Goal: Ask a question

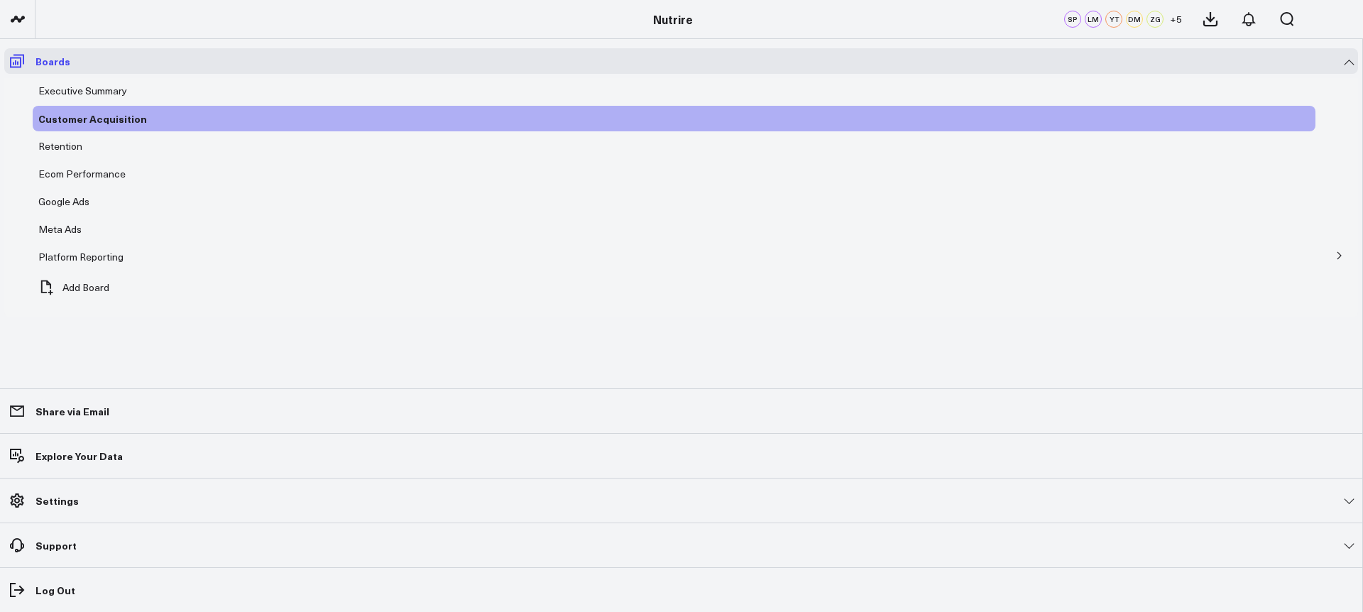
click at [14, 58] on icon at bounding box center [17, 61] width 14 height 13
click at [36, 58] on p "Boards" at bounding box center [52, 60] width 35 height 11
click at [13, 20] on icon at bounding box center [14, 19] width 7 height 6
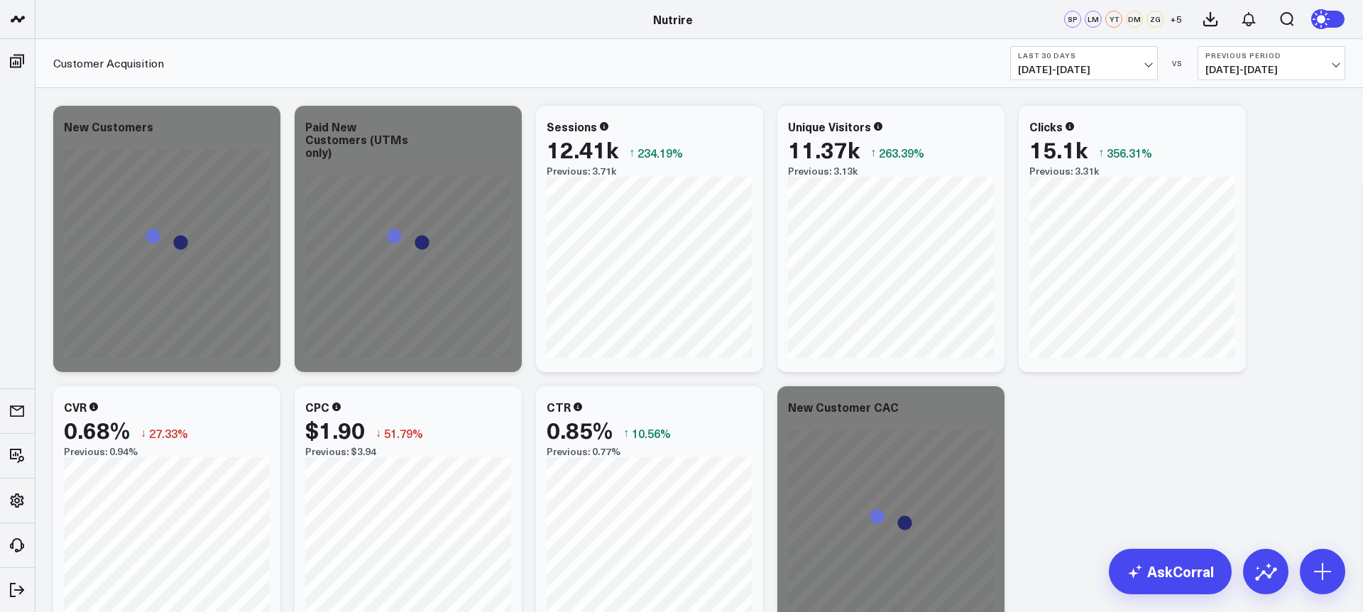
click at [1101, 50] on button "Last 30 Days 08/11/25 - 09/09/25" at bounding box center [1084, 63] width 148 height 34
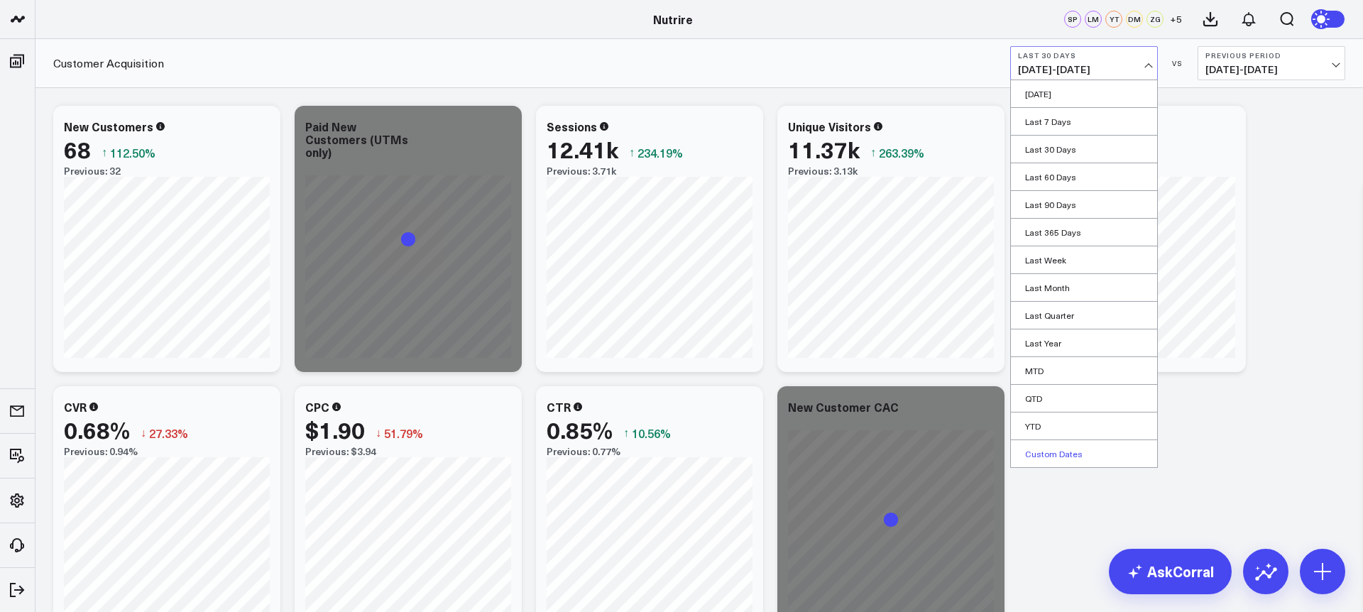
click at [1089, 450] on link "Custom Dates" at bounding box center [1084, 453] width 146 height 27
select select "8"
select select "2025"
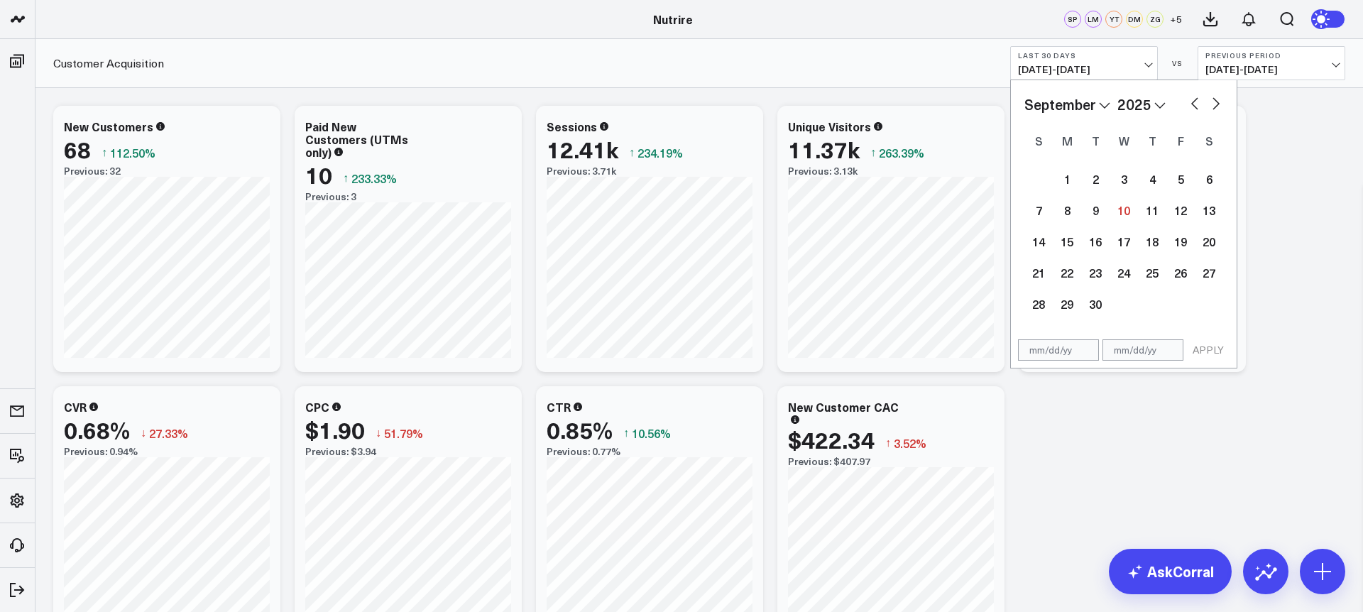
click at [1192, 103] on button "button" at bounding box center [1195, 102] width 14 height 17
select select "7"
select select "2025"
click at [1092, 310] on div "26" at bounding box center [1095, 304] width 28 height 28
type input "[DATE]"
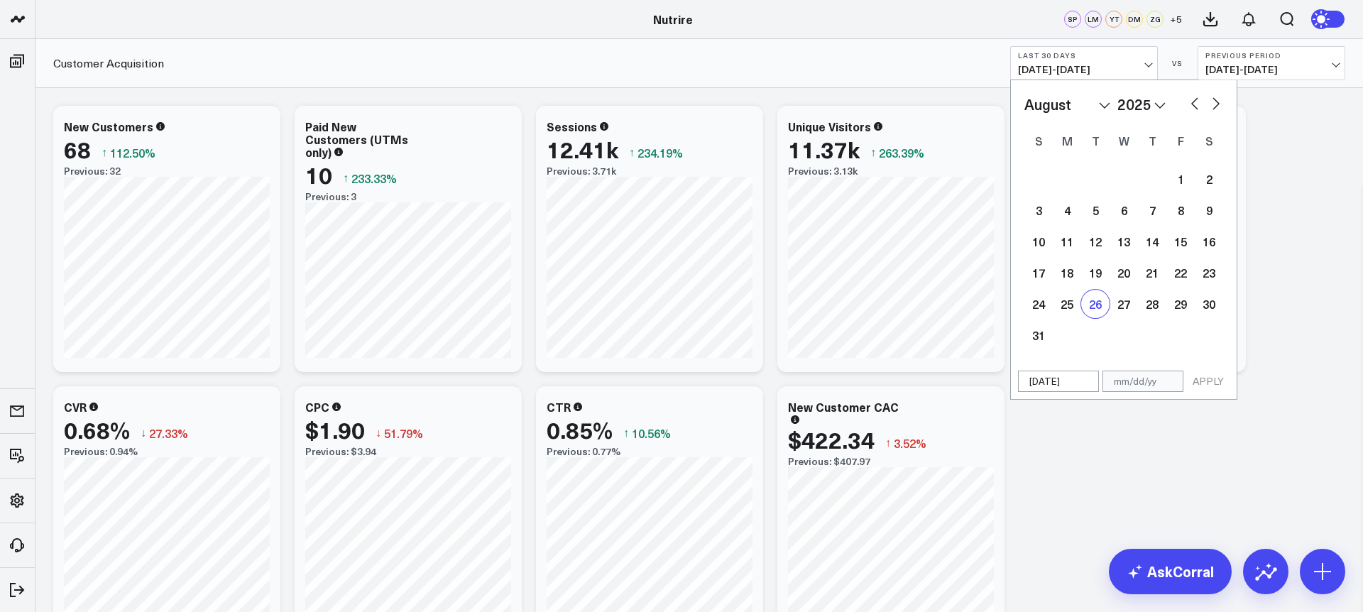
select select "7"
select select "2025"
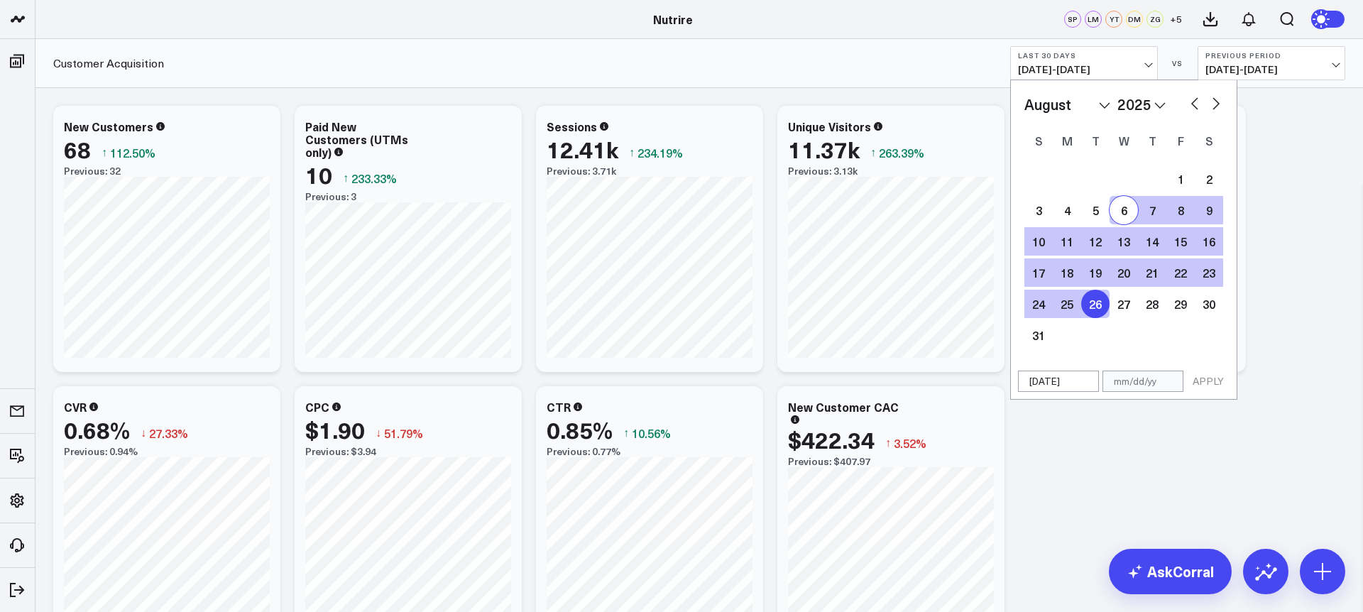
click at [1216, 98] on button "button" at bounding box center [1216, 102] width 14 height 17
select select "8"
select select "2025"
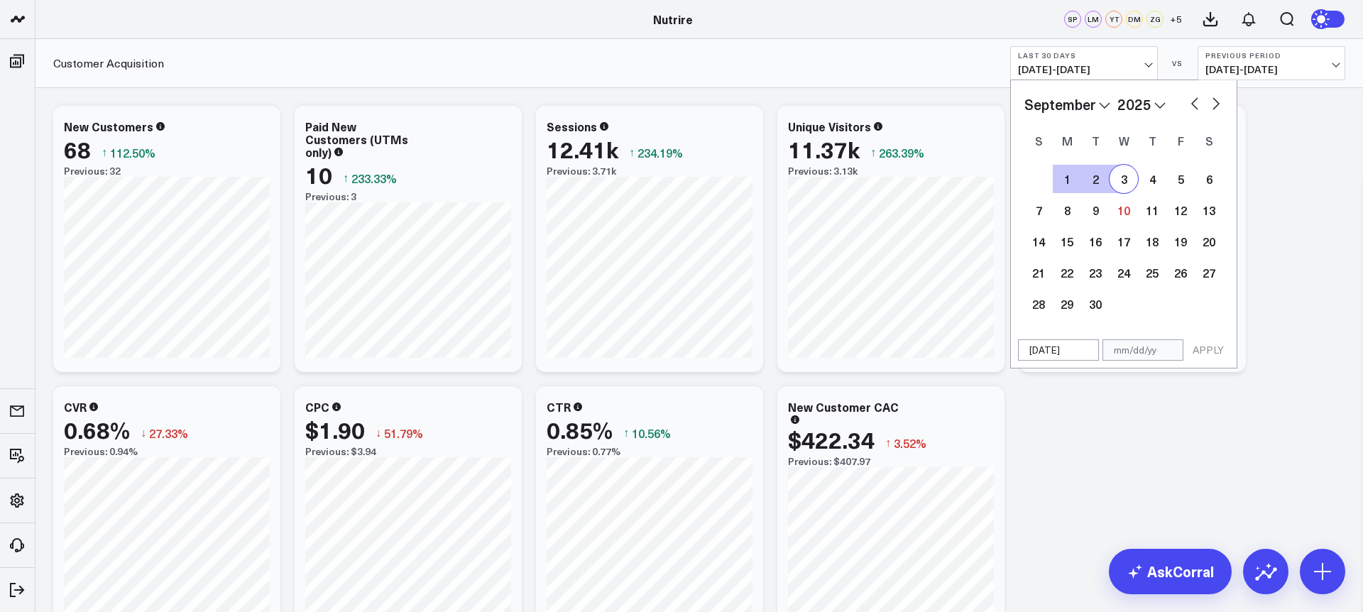
click at [1129, 192] on div "3" at bounding box center [1123, 179] width 28 height 28
type input "[DATE]"
select select "8"
select select "2025"
click at [1210, 348] on button "APPLY" at bounding box center [1208, 349] width 43 height 21
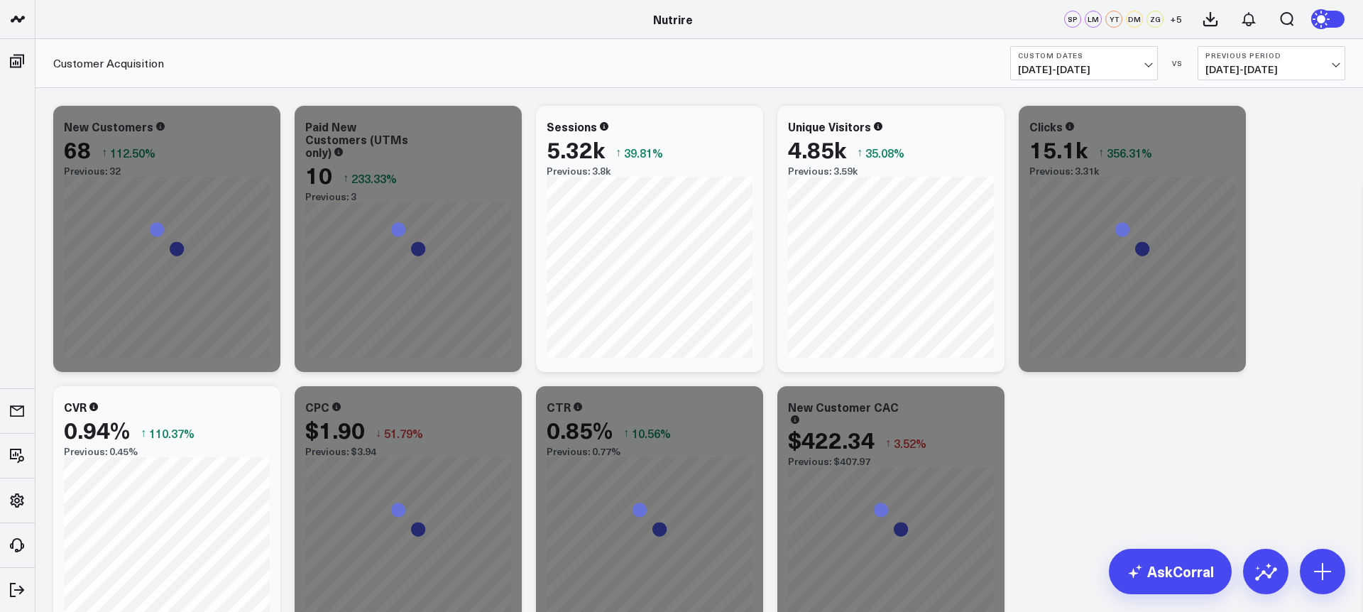
click at [1249, 79] on button "Previous Period 08/17/25 - 08/25/25" at bounding box center [1271, 63] width 148 height 34
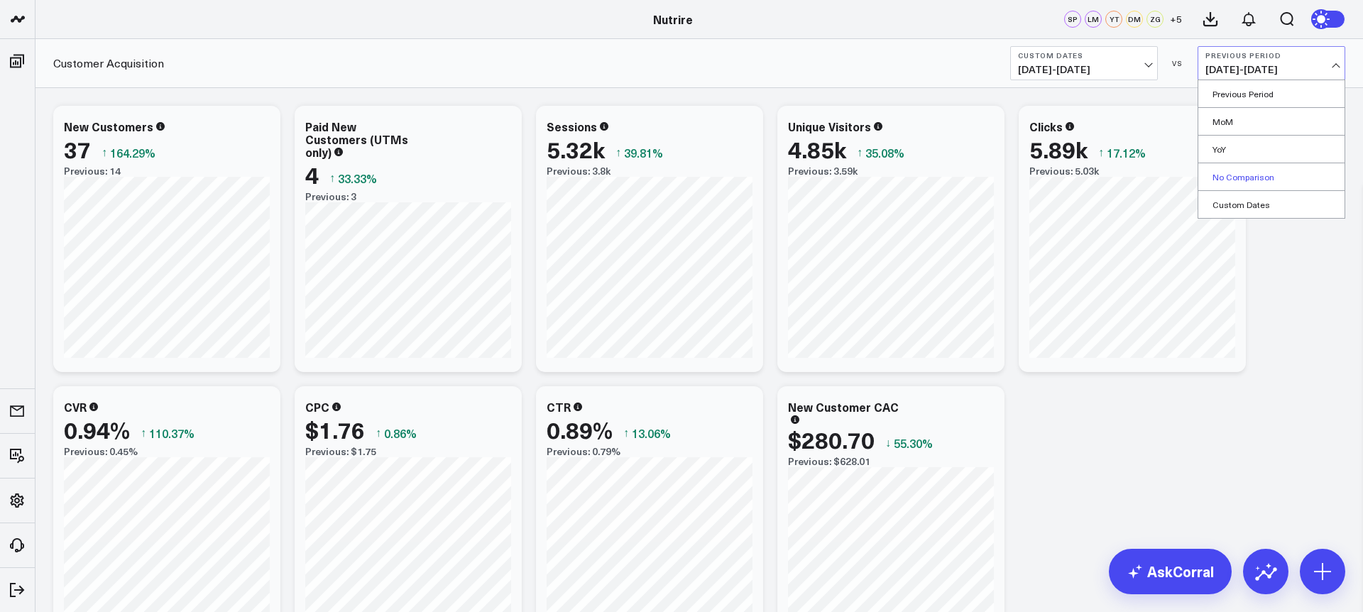
click at [1246, 169] on link "No Comparison" at bounding box center [1271, 176] width 146 height 27
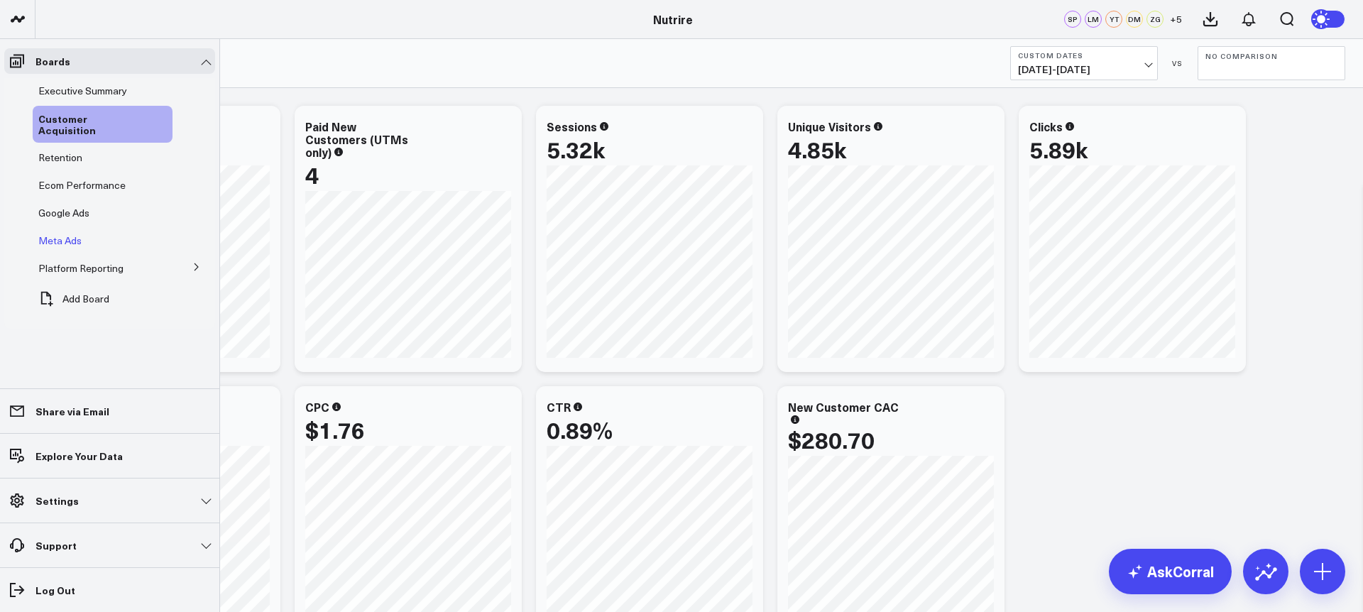
click at [77, 234] on span "Meta Ads" at bounding box center [59, 240] width 43 height 13
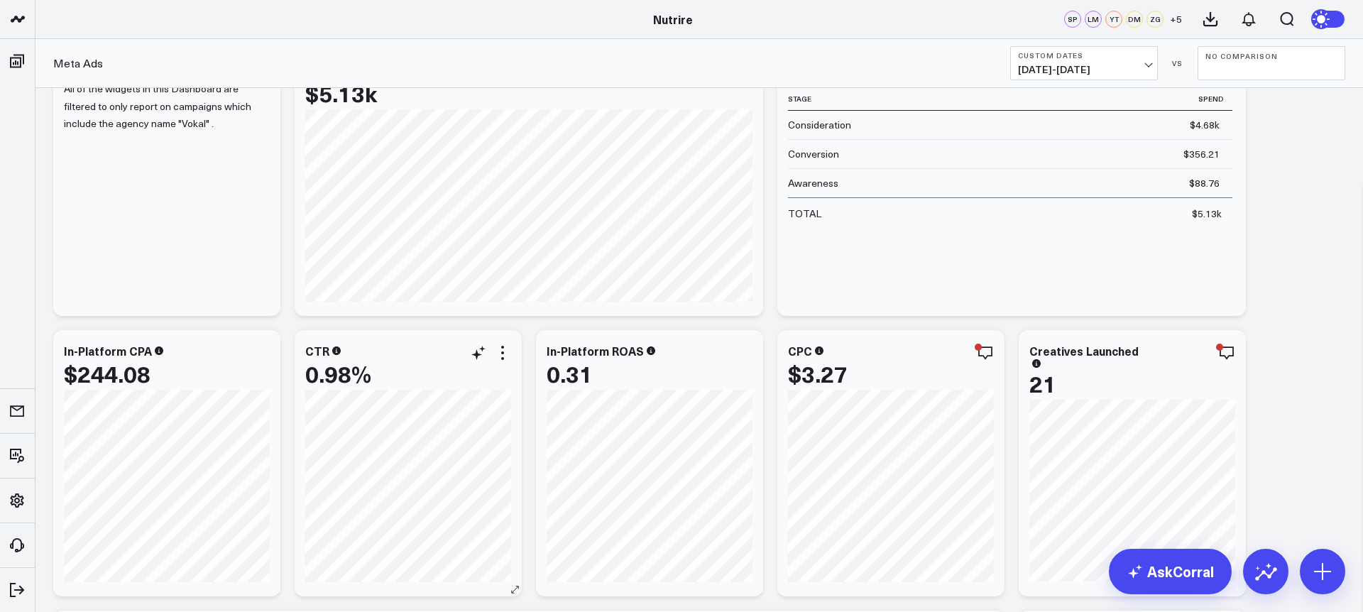
scroll to position [65, 0]
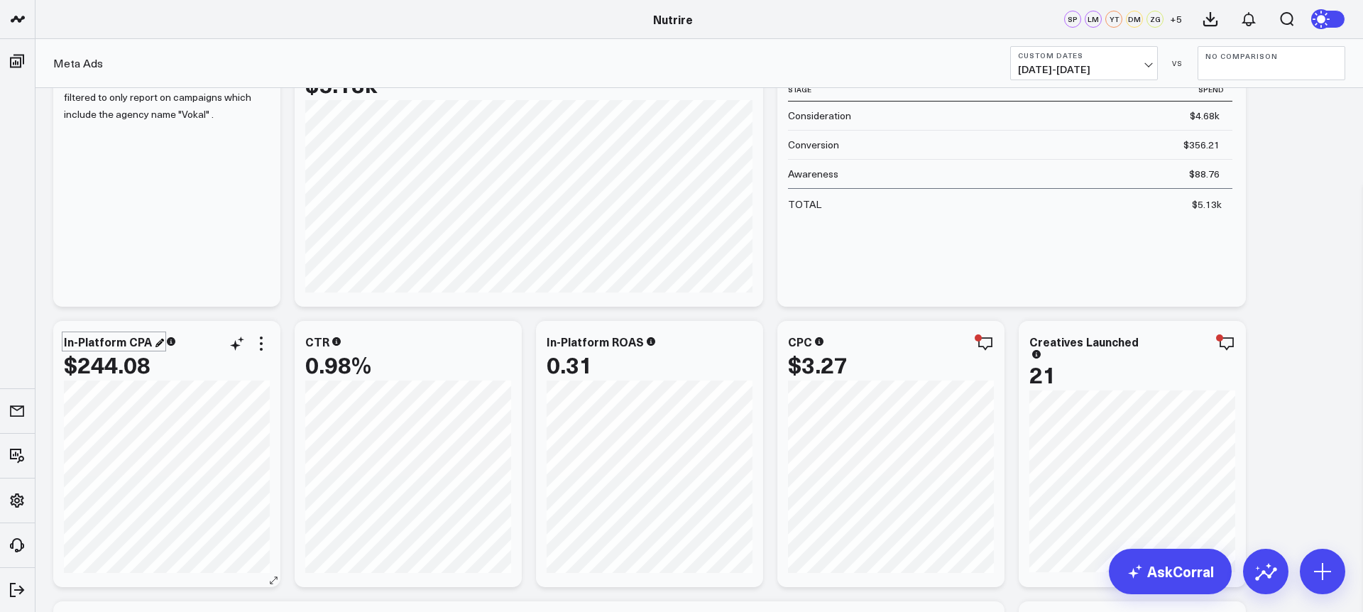
click at [143, 341] on div "In-Platform CPA" at bounding box center [114, 342] width 100 height 16
click at [1169, 578] on link "AskCorral" at bounding box center [1170, 571] width 123 height 45
click at [882, 555] on textarea at bounding box center [670, 543] width 1300 height 26
type textarea "What is the meta CPA for the campaigns that include the agency name vokal"
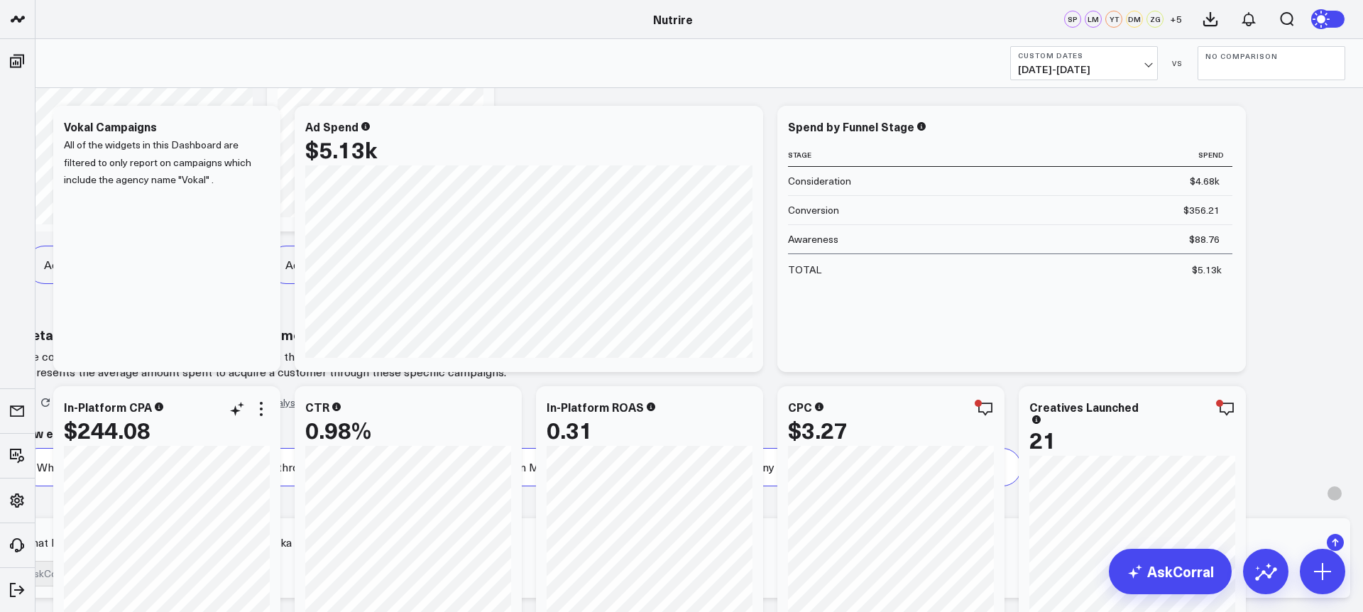
type textarea "what Is blended spend for campaigns including vokal"
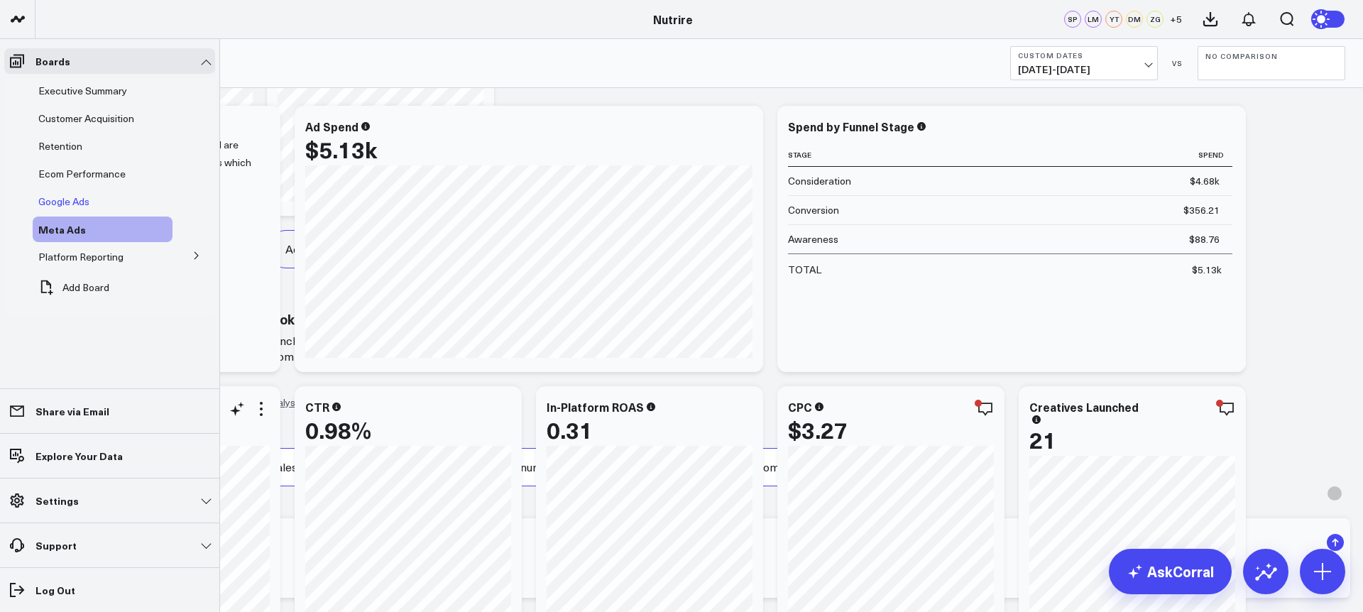
click at [79, 198] on span "Google Ads" at bounding box center [63, 200] width 51 height 13
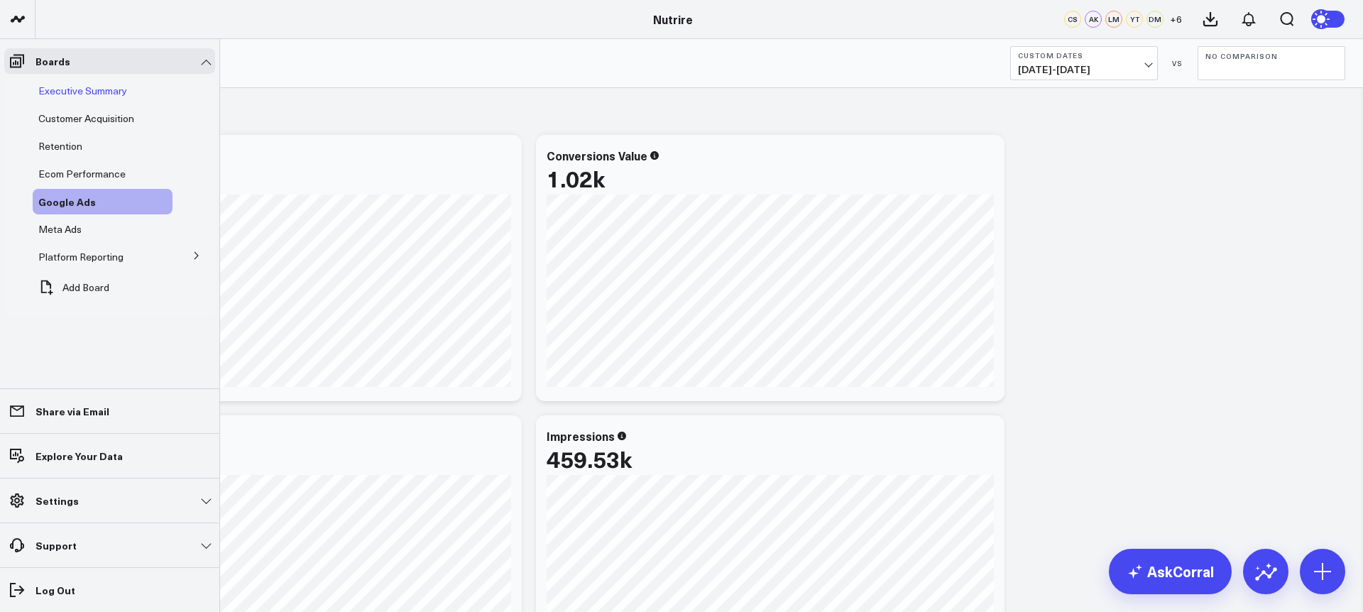
click at [73, 88] on span "Executive Summary" at bounding box center [82, 90] width 89 height 13
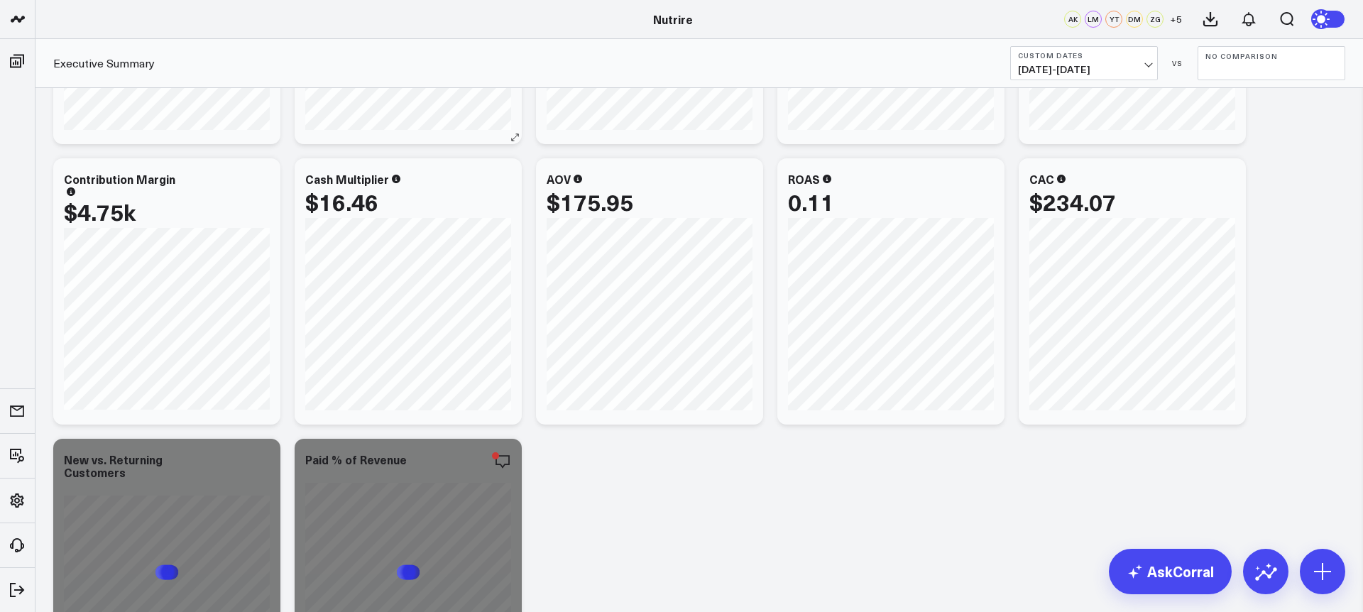
scroll to position [509, 0]
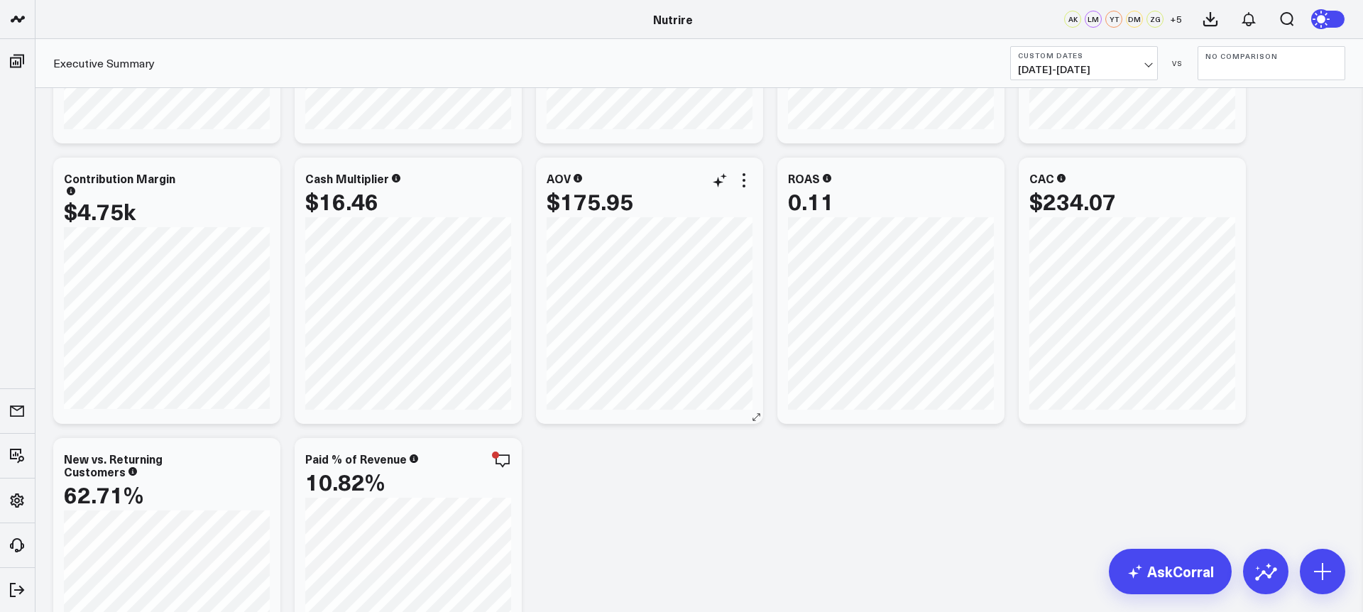
click at [582, 180] on div "AOV" at bounding box center [650, 178] width 206 height 13
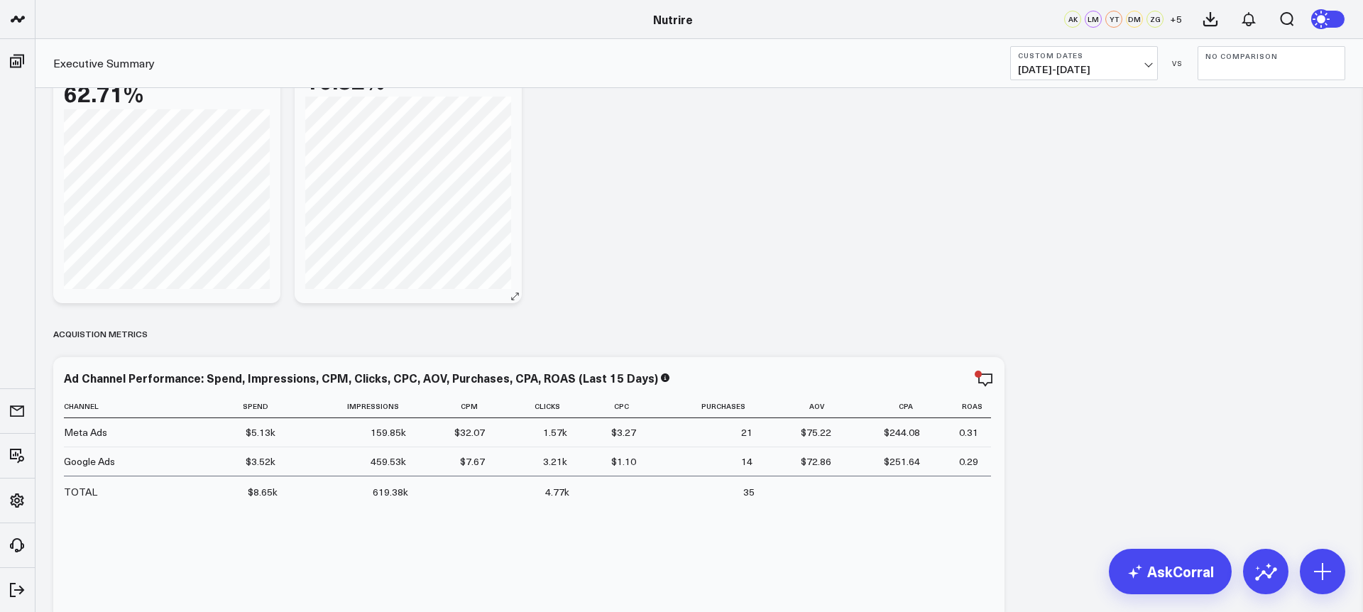
scroll to position [913, 0]
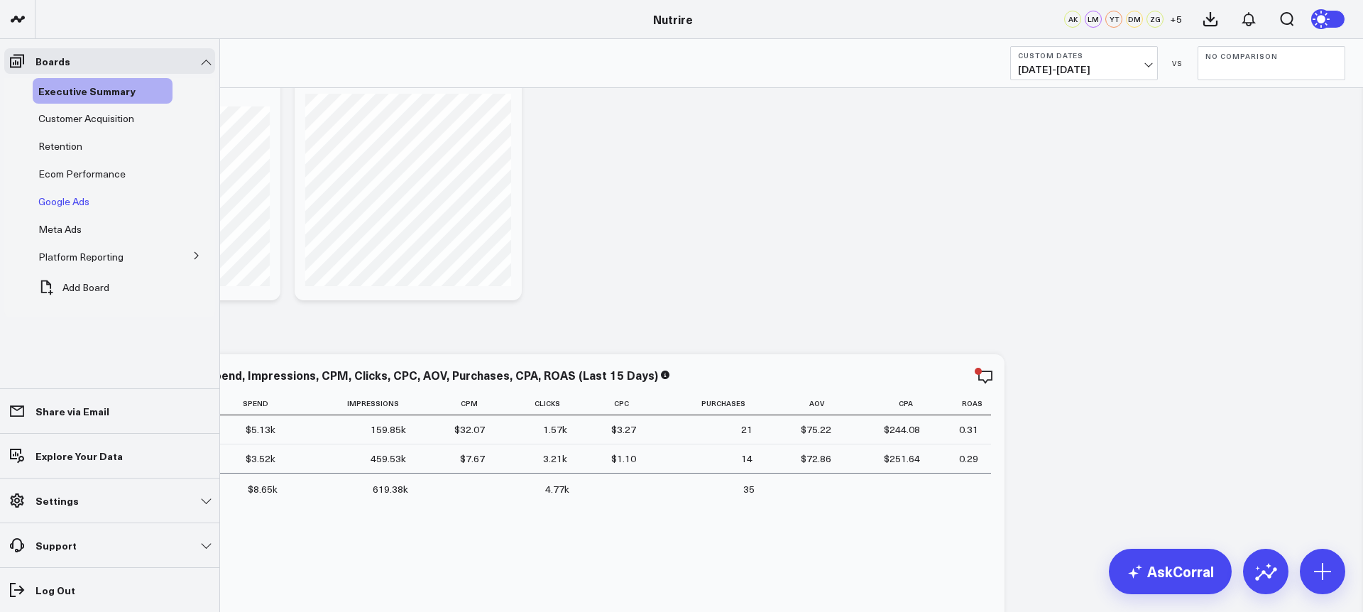
click at [69, 204] on span "Google Ads" at bounding box center [63, 200] width 51 height 13
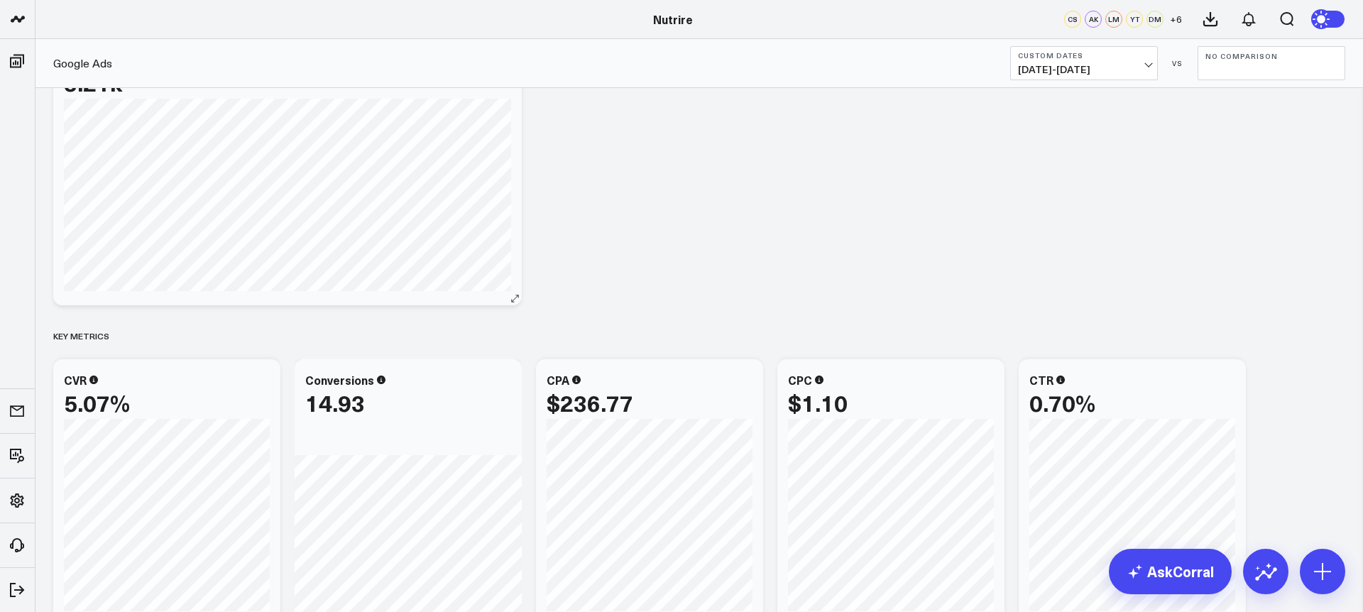
scroll to position [649, 0]
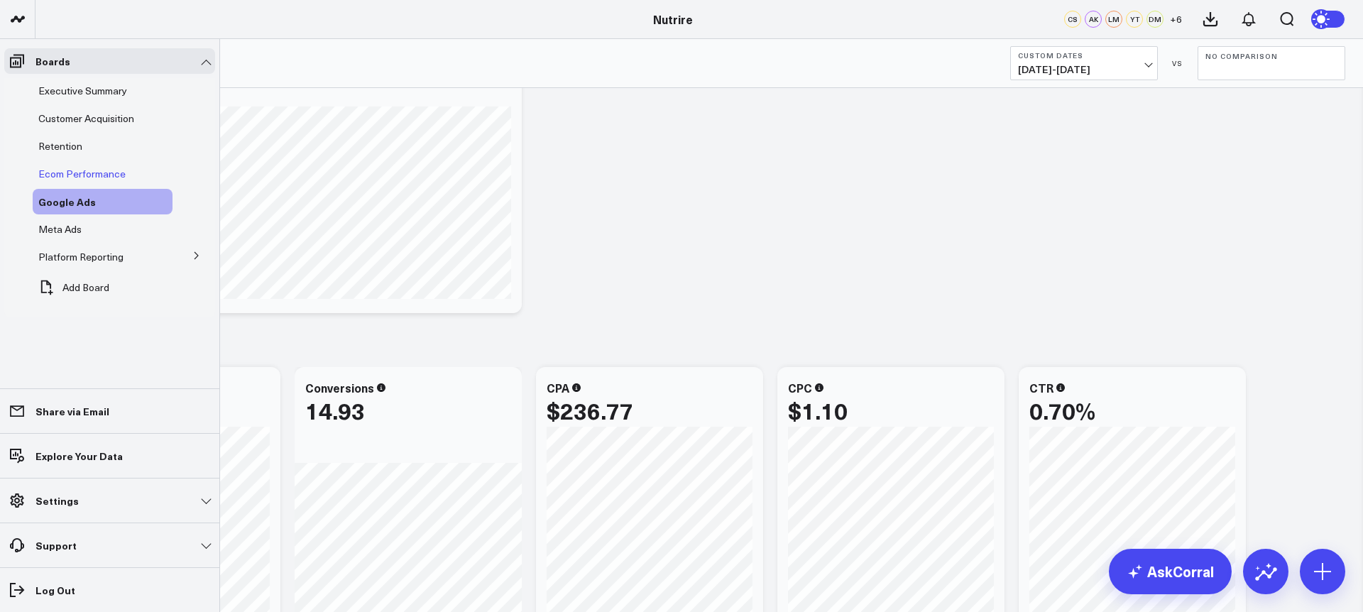
click at [85, 170] on span "Ecom Performance" at bounding box center [81, 173] width 87 height 13
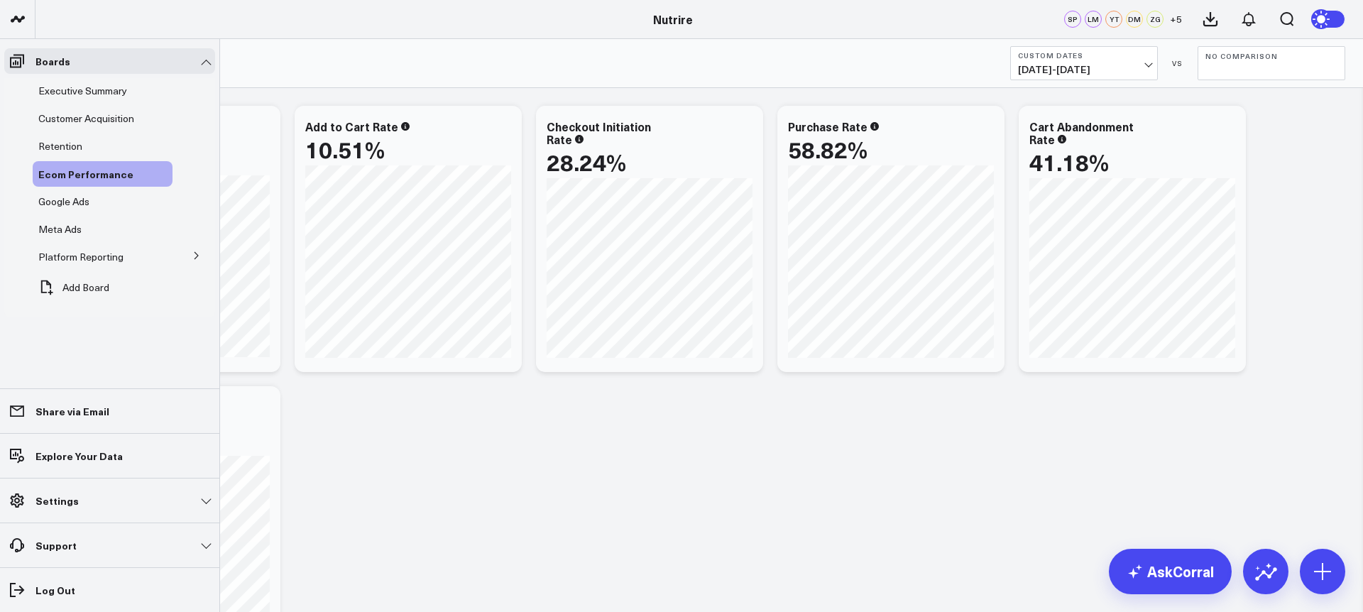
click at [82, 91] on span "Executive Summary" at bounding box center [82, 90] width 89 height 13
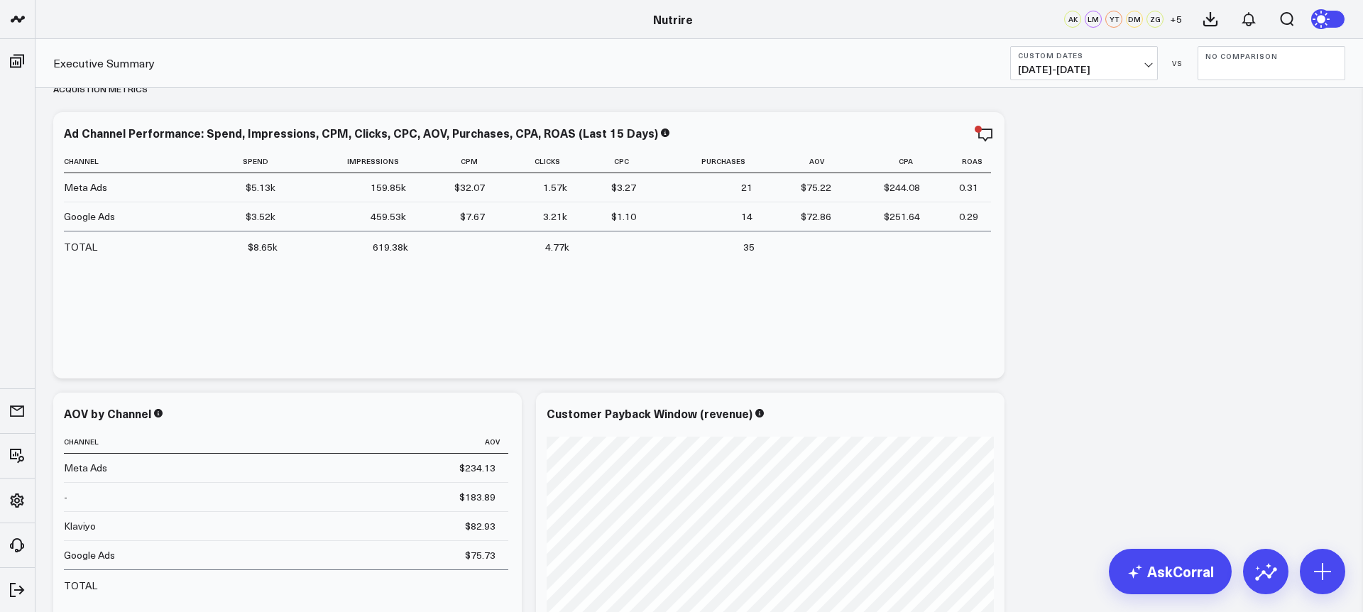
scroll to position [1153, 0]
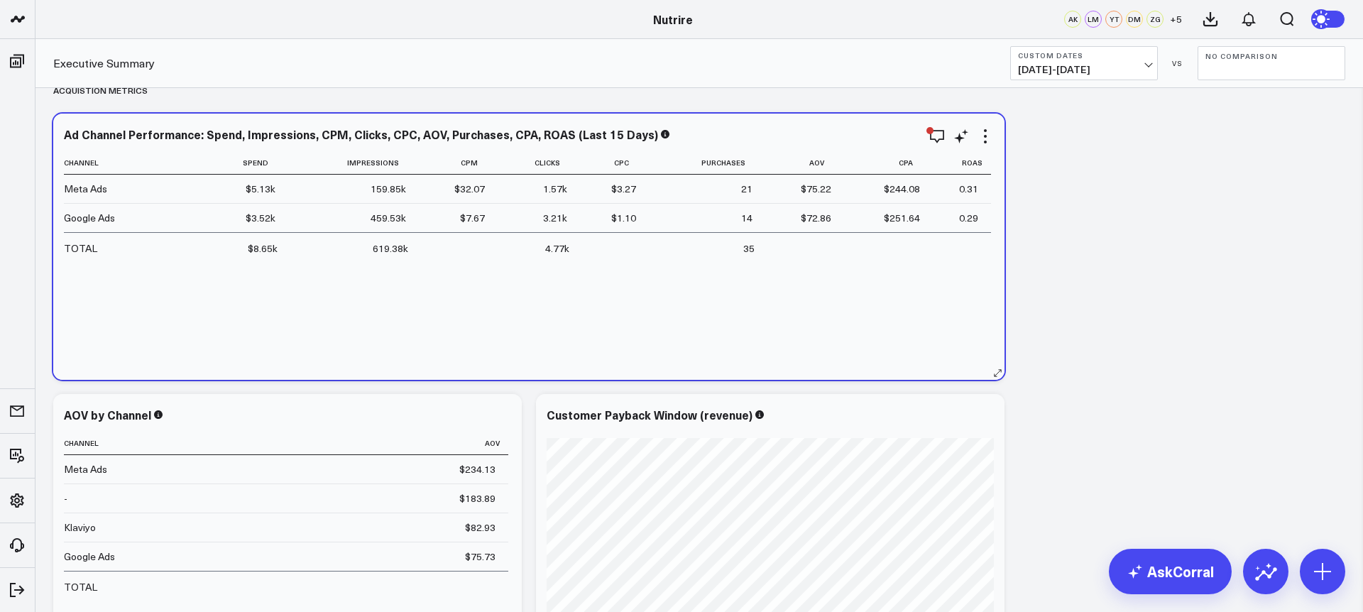
click at [260, 255] on div "$8.65k" at bounding box center [263, 248] width 30 height 14
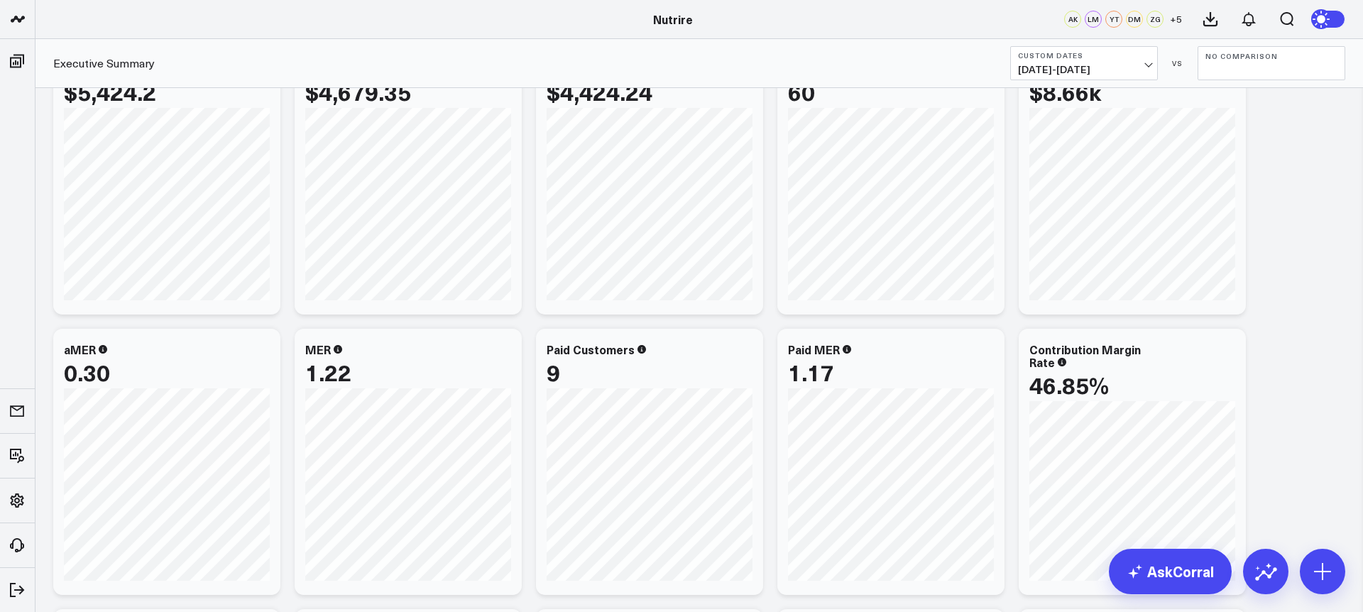
scroll to position [0, 0]
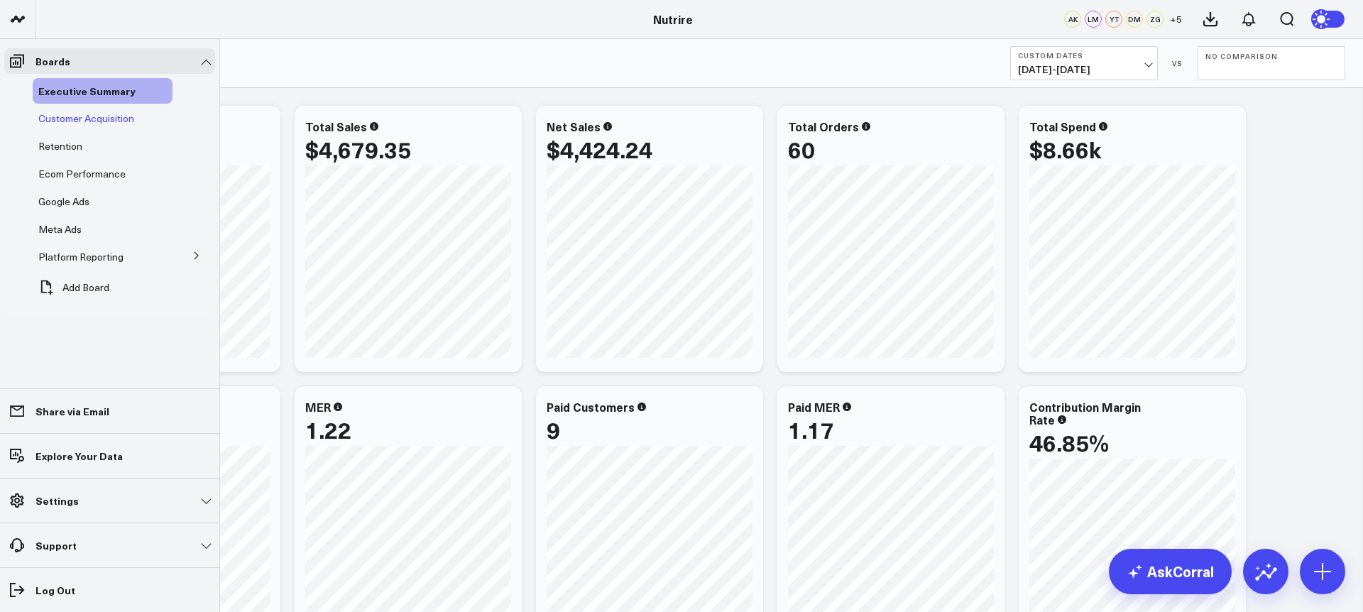
click at [64, 119] on span "Customer Acquisition" at bounding box center [86, 117] width 96 height 13
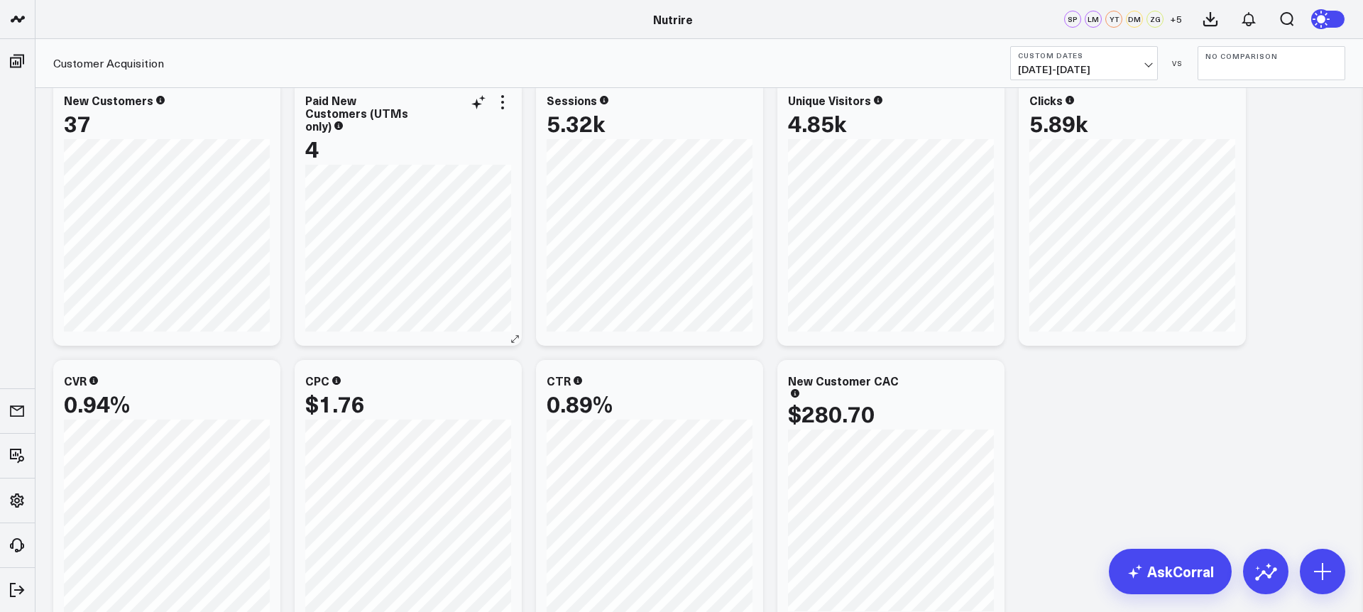
scroll to position [1734, 0]
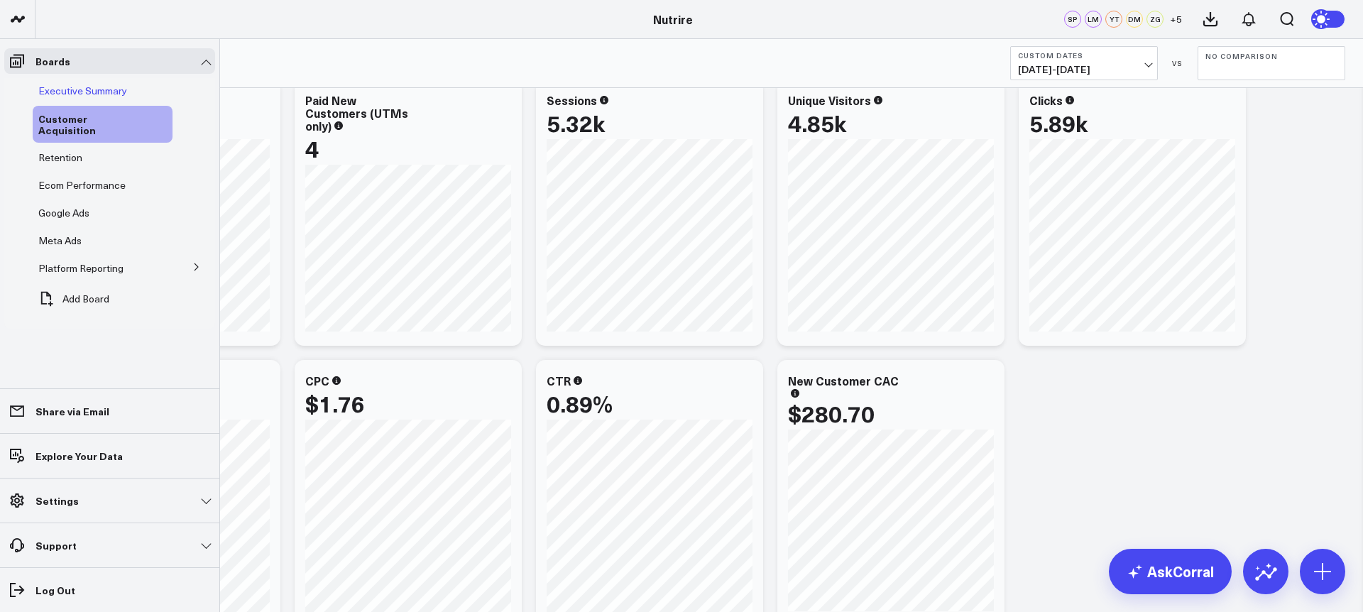
click at [76, 90] on span "Executive Summary" at bounding box center [82, 90] width 89 height 13
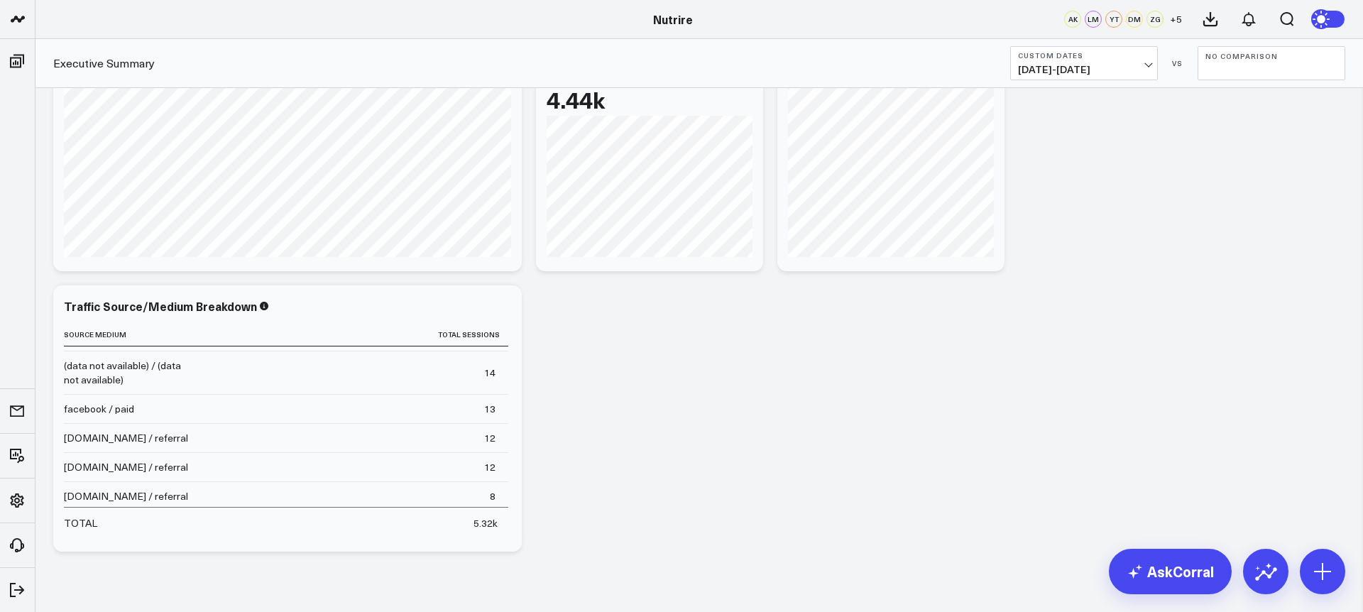
scroll to position [1835, 0]
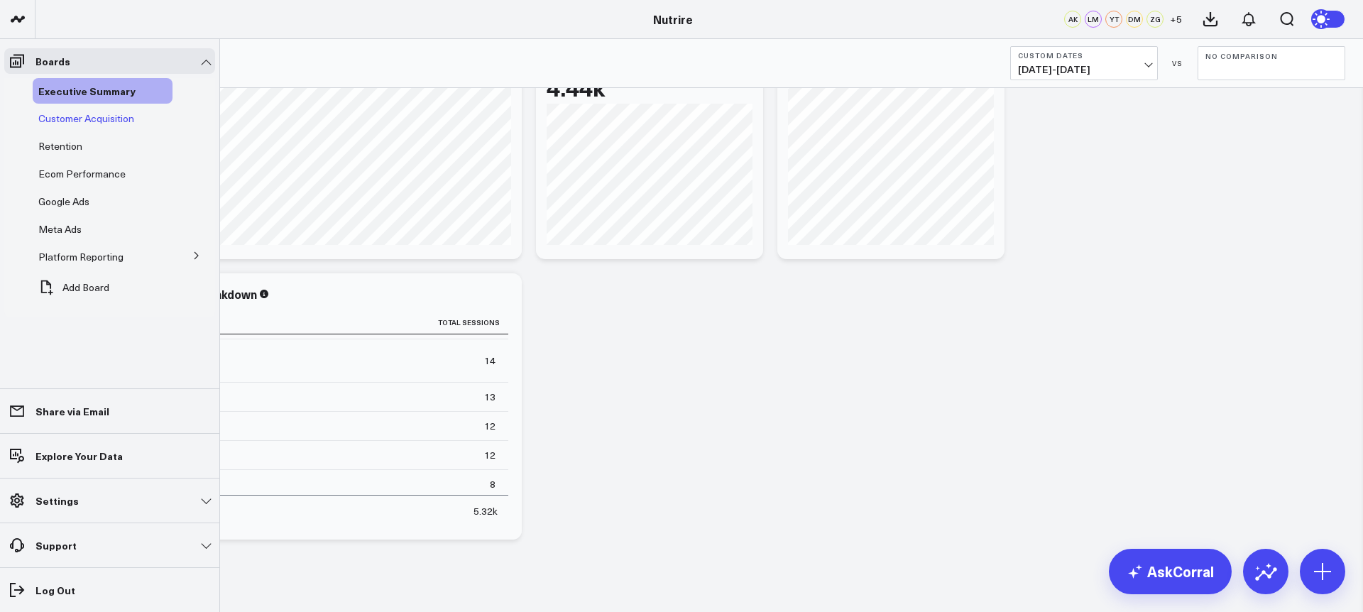
click at [79, 126] on div "Customer Acquisition" at bounding box center [103, 119] width 140 height 26
click at [87, 122] on span "Customer Acquisition" at bounding box center [86, 117] width 96 height 13
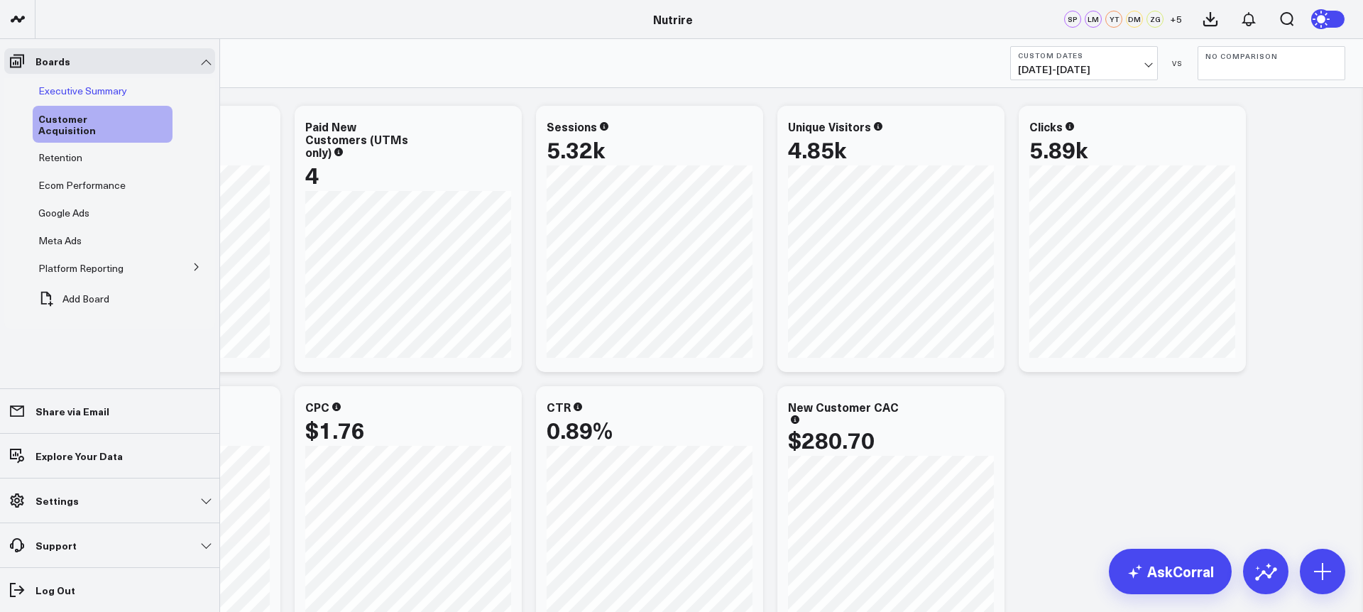
click at [77, 94] on span "Executive Summary" at bounding box center [82, 90] width 89 height 13
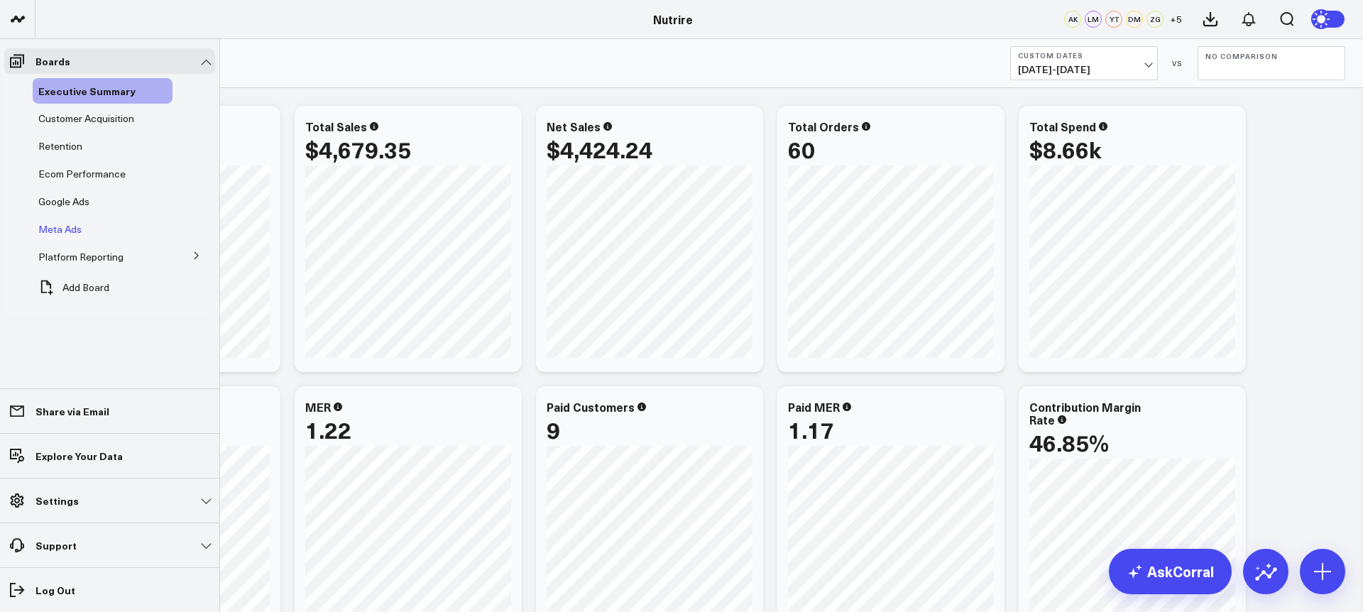
click at [72, 226] on span "Meta Ads" at bounding box center [59, 228] width 43 height 13
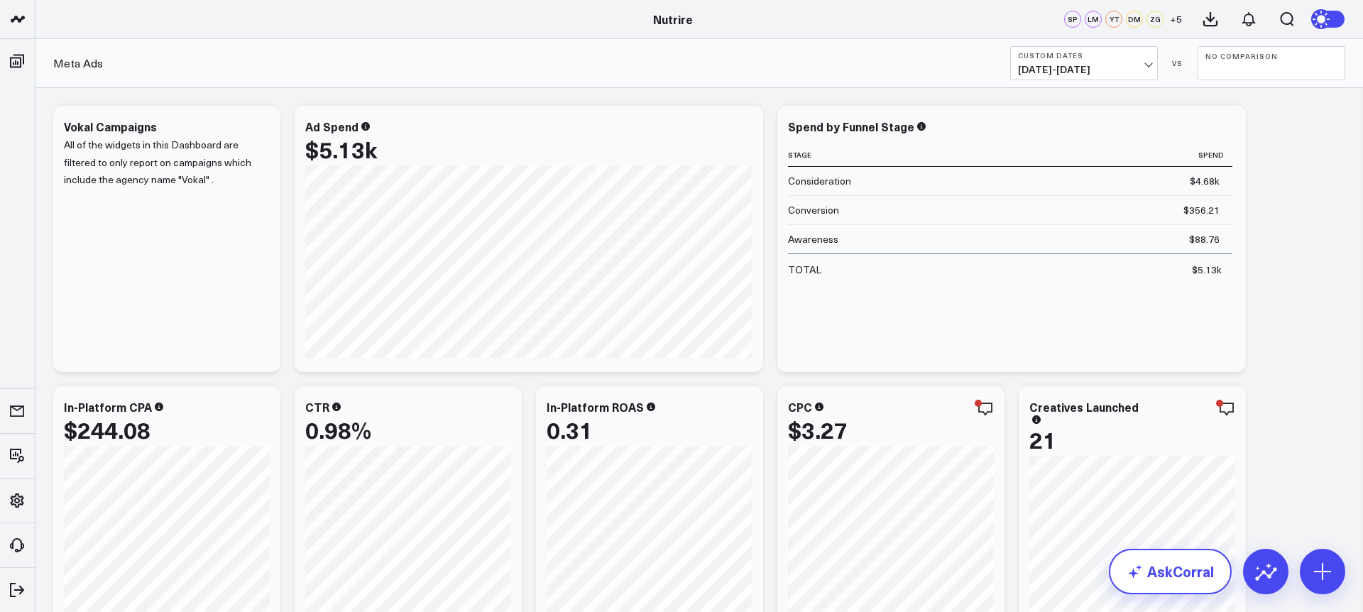
click at [1164, 579] on link "AskCorral" at bounding box center [1170, 571] width 123 height 45
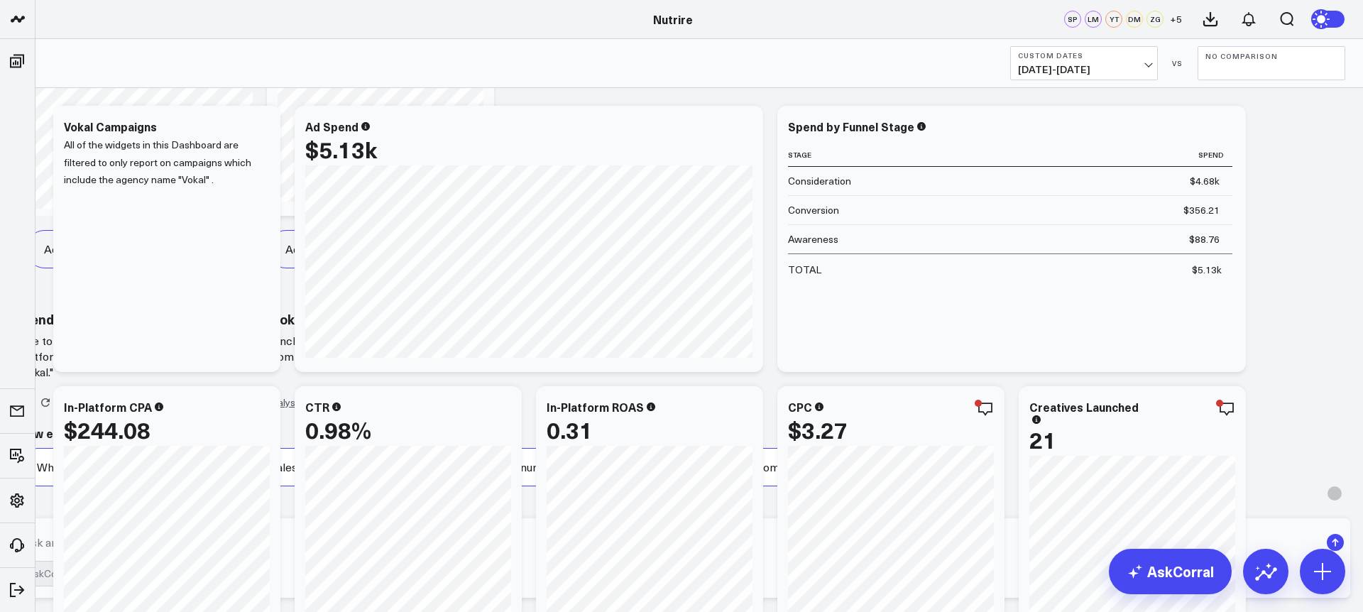
click at [949, 543] on textarea at bounding box center [670, 543] width 1300 height 26
click at [850, 553] on textarea at bounding box center [670, 543] width 1300 height 26
type textarea "what"
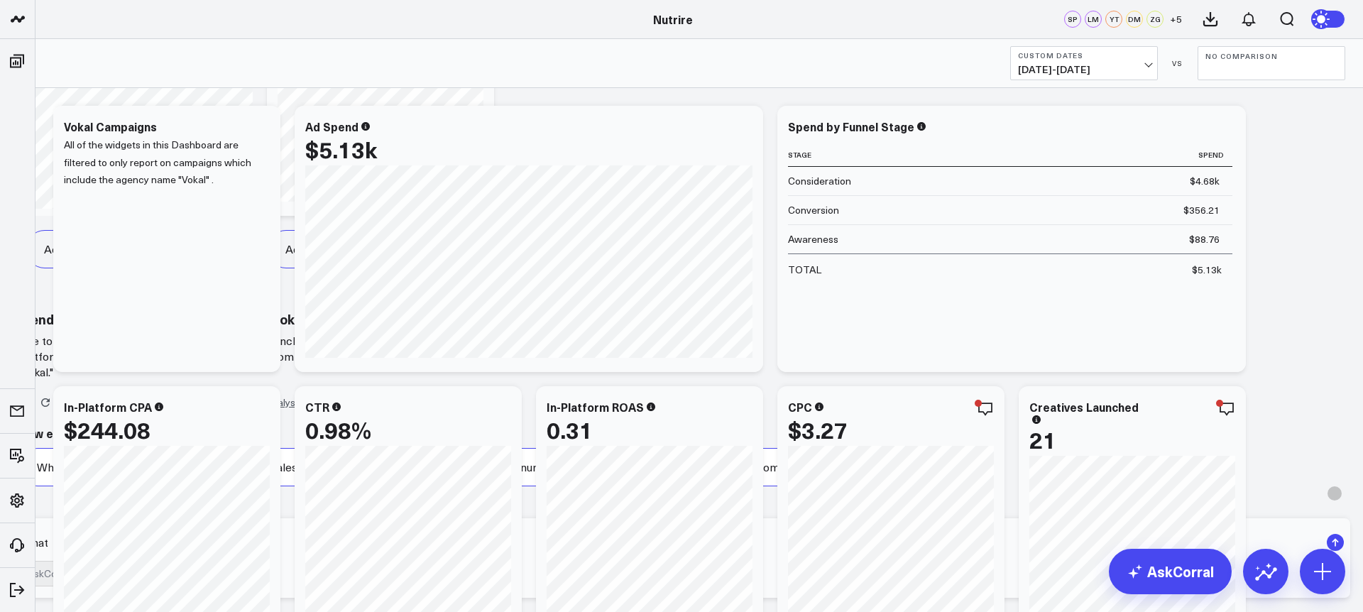
scroll to position [1285, 0]
